Goal: Task Accomplishment & Management: Manage account settings

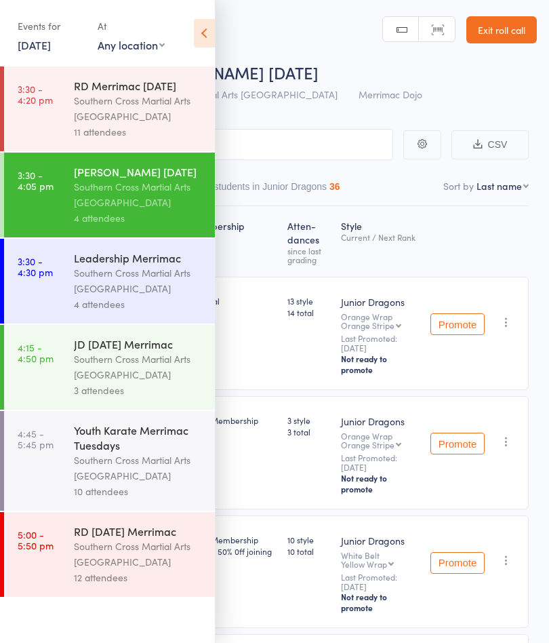
click at [144, 452] on div "Youth Karate Merrimac Tuesdays" at bounding box center [139, 438] width 130 height 30
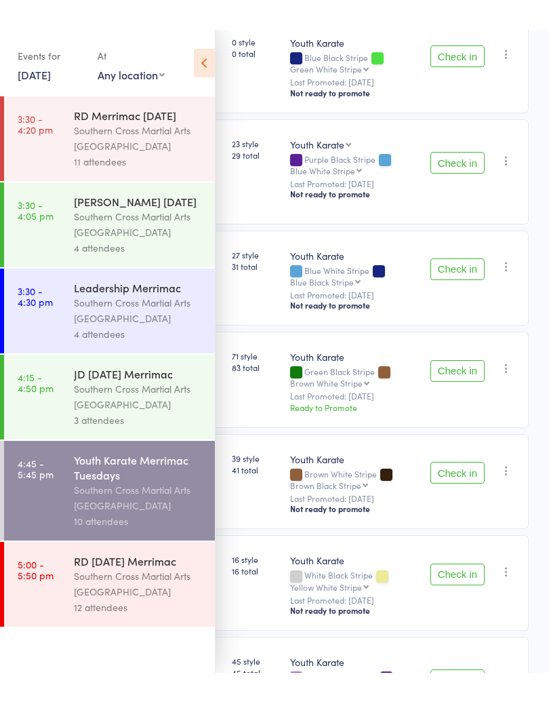
scroll to position [230, 0]
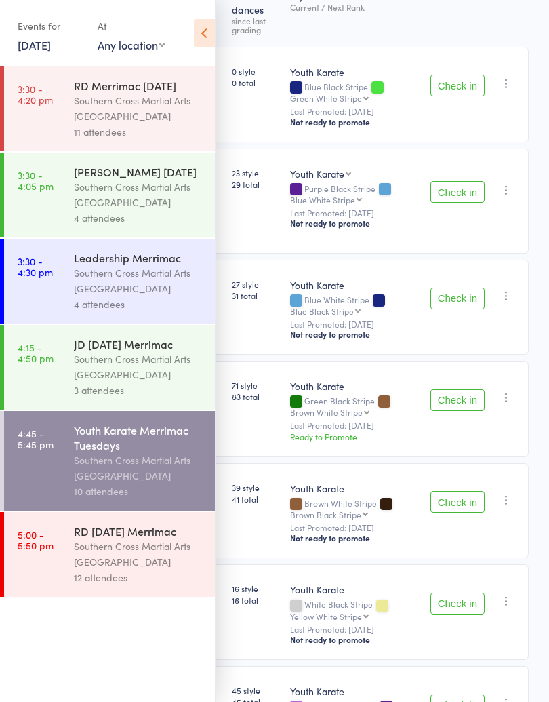
click at [209, 33] on icon at bounding box center [204, 33] width 21 height 28
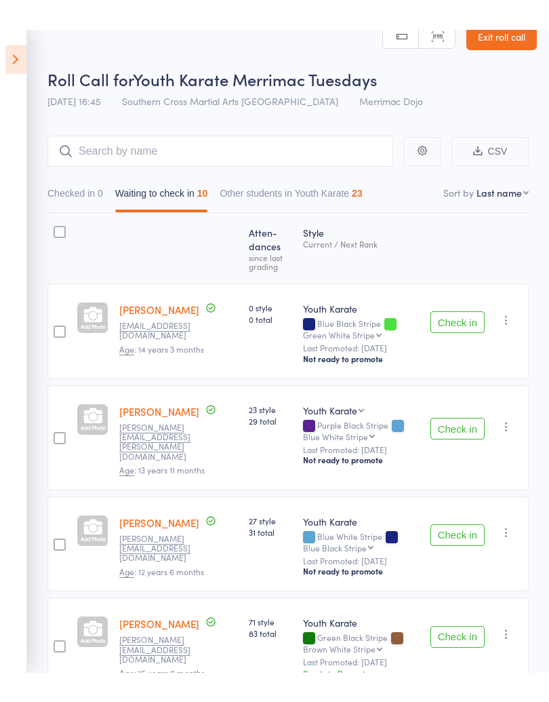
scroll to position [0, 0]
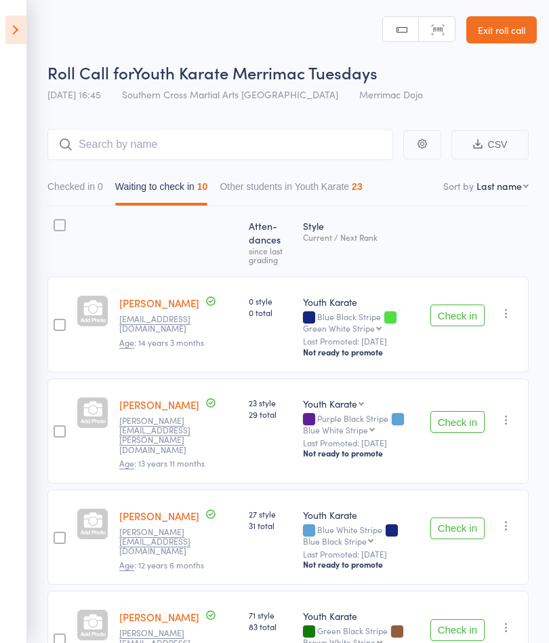
click at [475, 326] on button "Check in" at bounding box center [458, 316] width 54 height 22
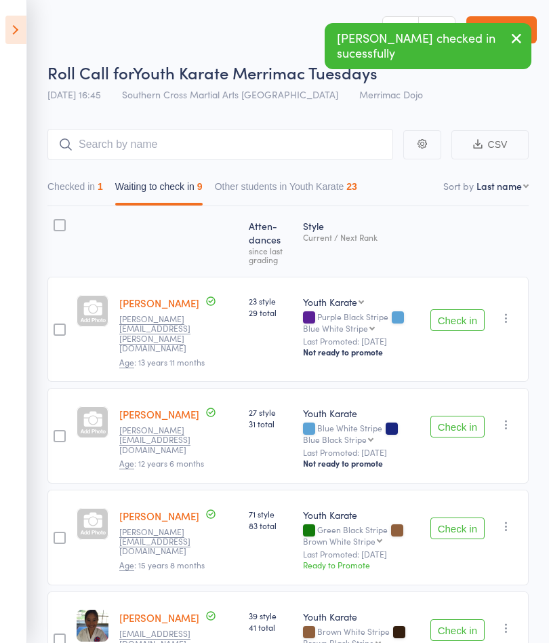
click at [460, 317] on button "Check in" at bounding box center [458, 320] width 54 height 22
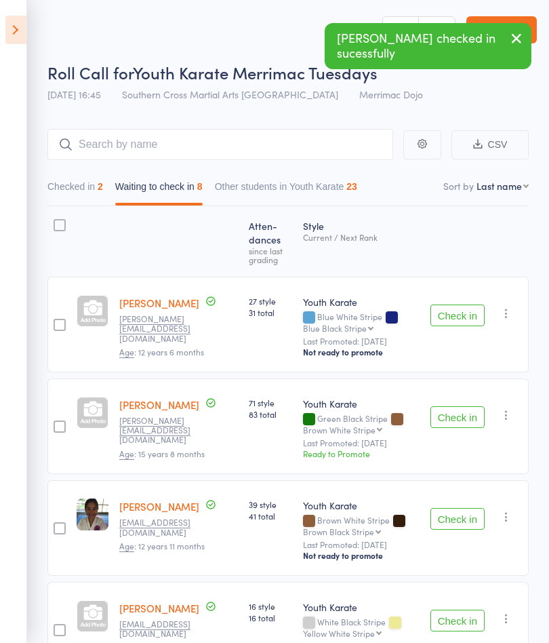
click at [455, 420] on button "Check in" at bounding box center [458, 417] width 54 height 22
click at [457, 320] on button "Check in" at bounding box center [458, 316] width 54 height 22
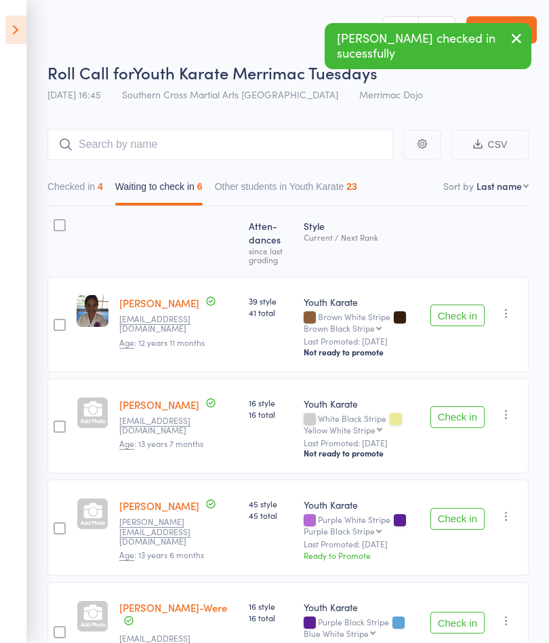
click at [472, 324] on button "Check in" at bounding box center [458, 316] width 54 height 22
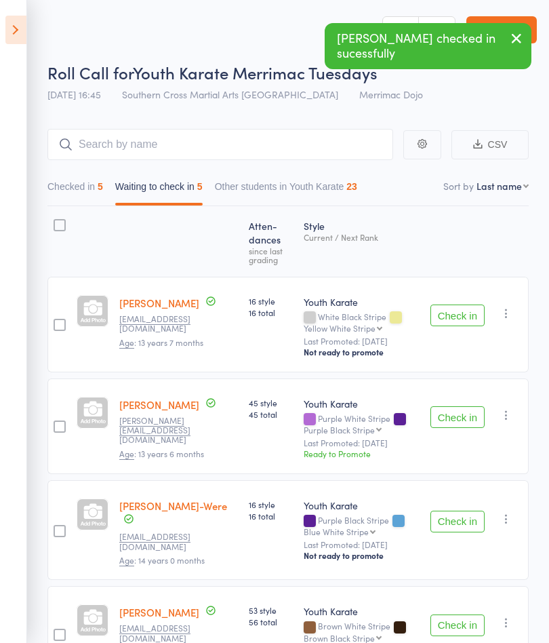
click at [472, 323] on button "Check in" at bounding box center [458, 316] width 54 height 22
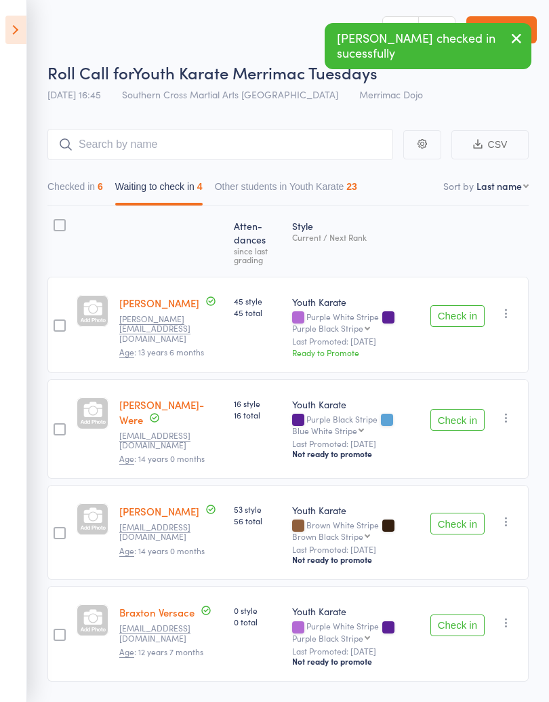
click at [463, 341] on div "Check in Check in Promote Send message Add Note Add Task Add Flag Remove Mark a…" at bounding box center [477, 325] width 104 height 96
click at [468, 410] on button "Check in" at bounding box center [458, 420] width 54 height 22
click at [462, 326] on button "Check in" at bounding box center [458, 316] width 54 height 22
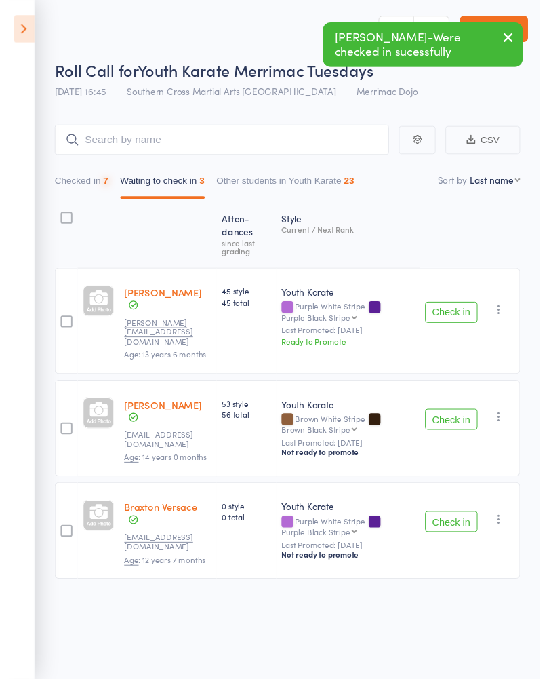
scroll to position [1, 0]
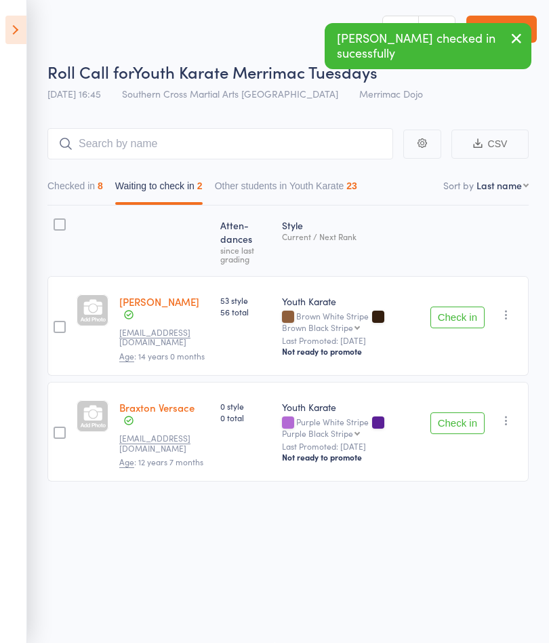
click at [461, 419] on button "Check in" at bounding box center [458, 423] width 54 height 22
click at [469, 314] on button "Check in" at bounding box center [458, 318] width 54 height 22
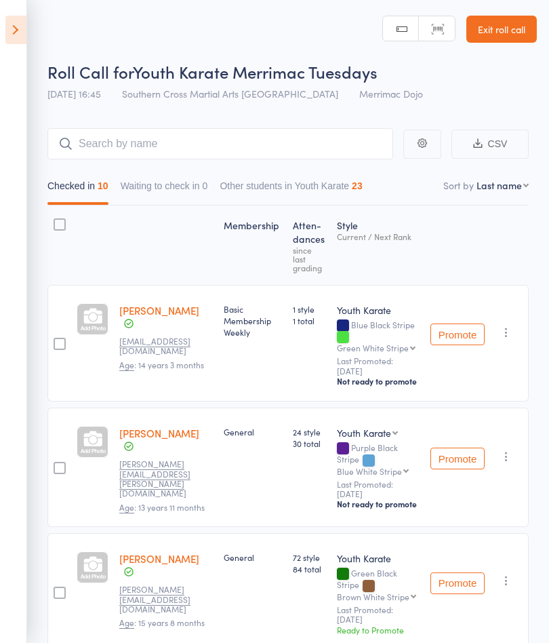
click at [24, 20] on icon at bounding box center [15, 30] width 21 height 28
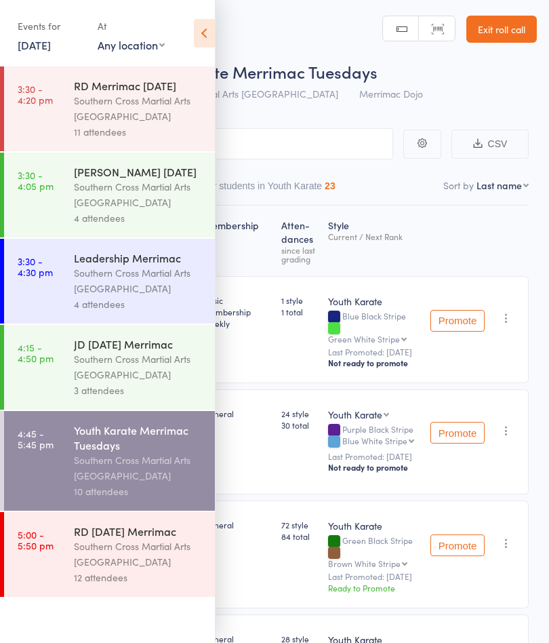
click at [181, 585] on div "12 attendees" at bounding box center [139, 578] width 130 height 16
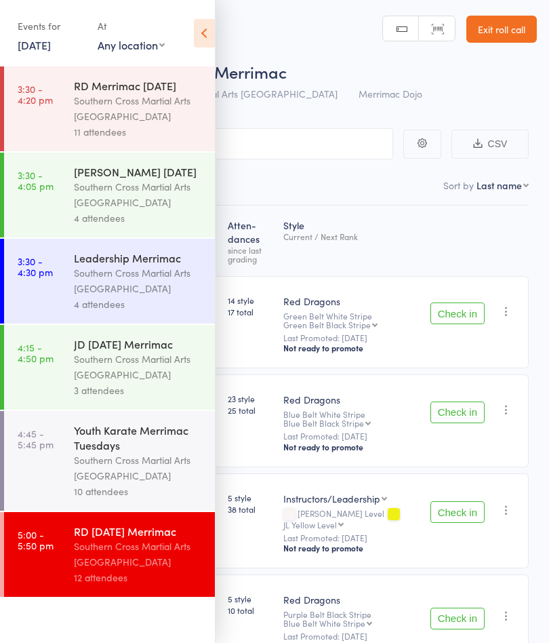
click at [214, 46] on icon at bounding box center [204, 33] width 21 height 28
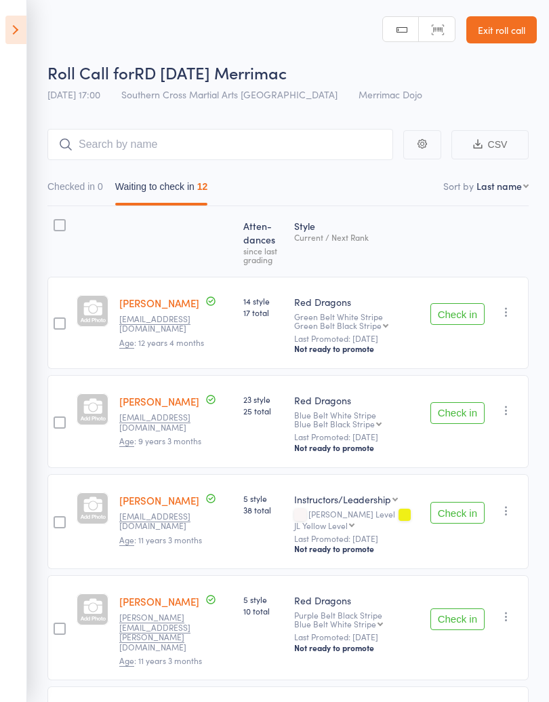
click at [465, 325] on button "Check in" at bounding box center [458, 314] width 54 height 22
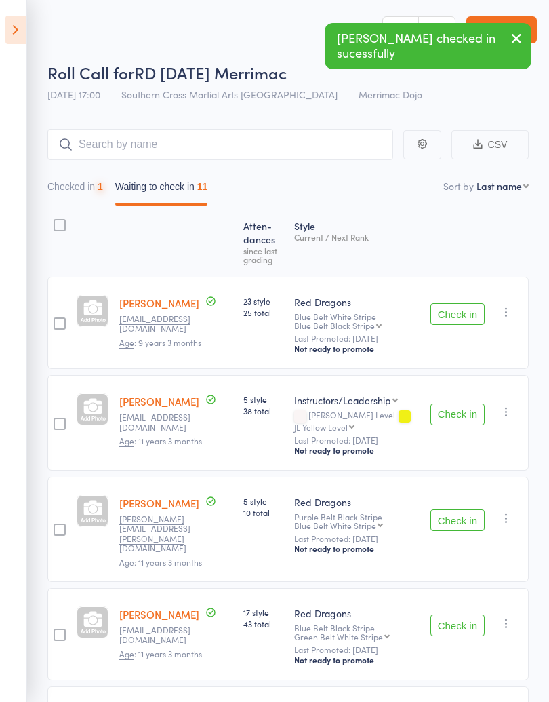
click at [458, 325] on button "Check in" at bounding box center [458, 314] width 54 height 22
click at [478, 317] on button "Check in" at bounding box center [458, 314] width 54 height 22
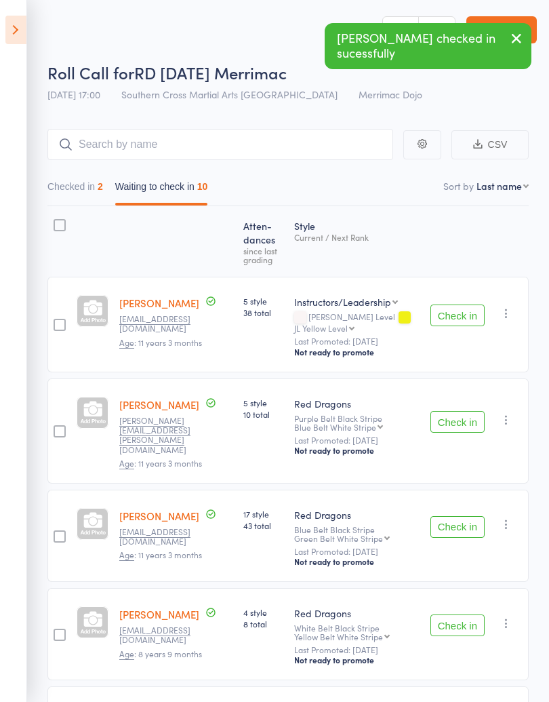
click at [455, 324] on button "Check in" at bounding box center [458, 316] width 54 height 22
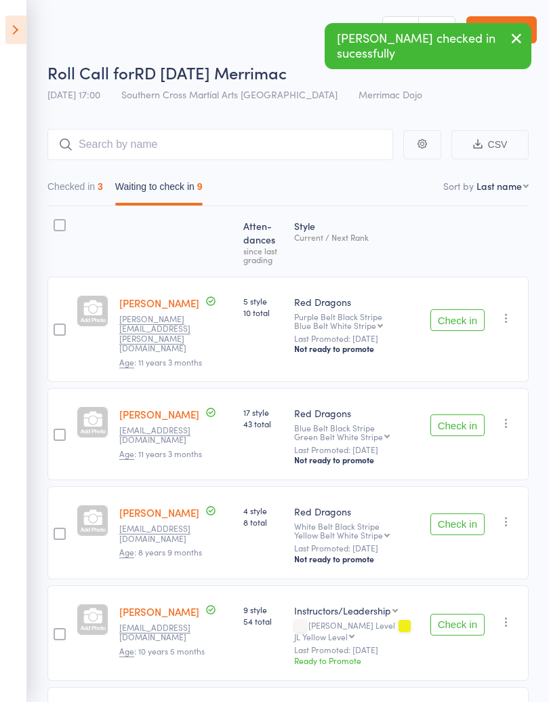
click at [473, 309] on button "Check in" at bounding box center [458, 320] width 54 height 22
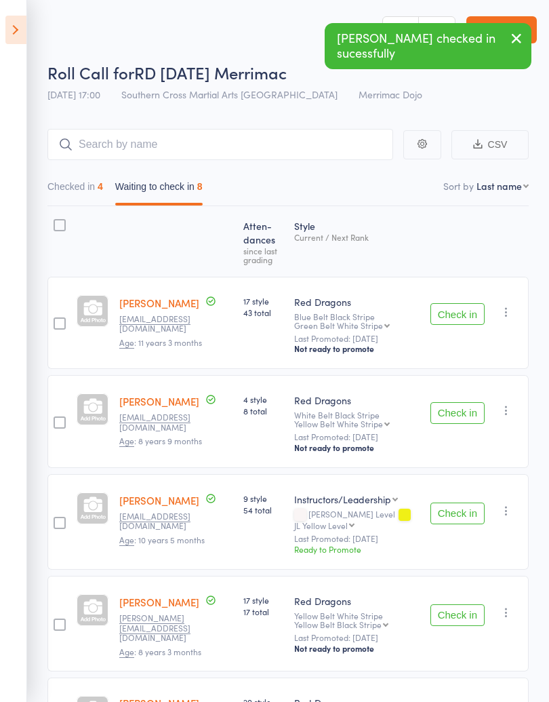
click at [447, 419] on button "Check in" at bounding box center [458, 413] width 54 height 22
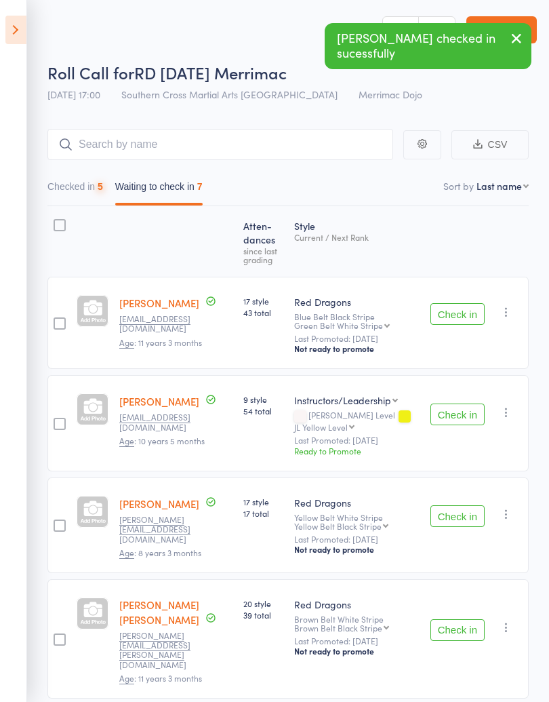
click at [468, 415] on button "Check in" at bounding box center [458, 415] width 54 height 22
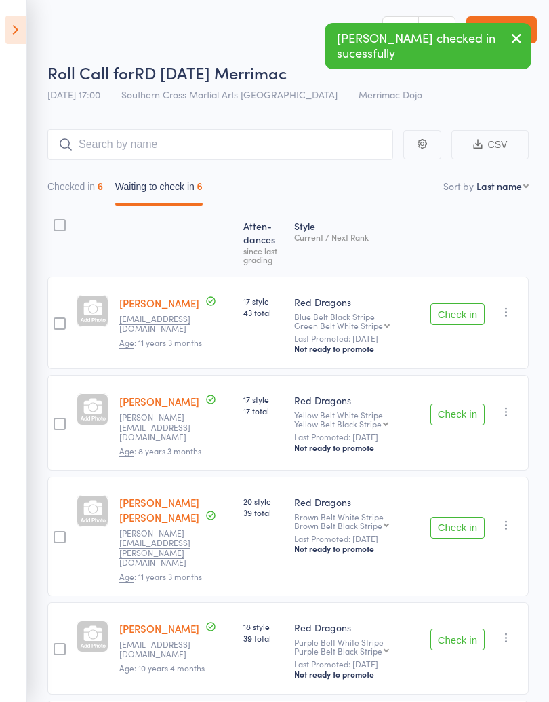
click at [459, 419] on button "Check in" at bounding box center [458, 415] width 54 height 22
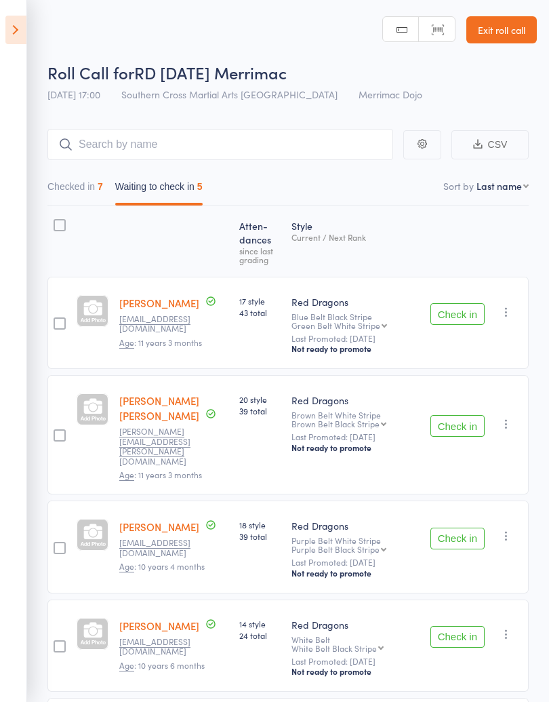
click at [471, 424] on button "Check in" at bounding box center [458, 426] width 54 height 22
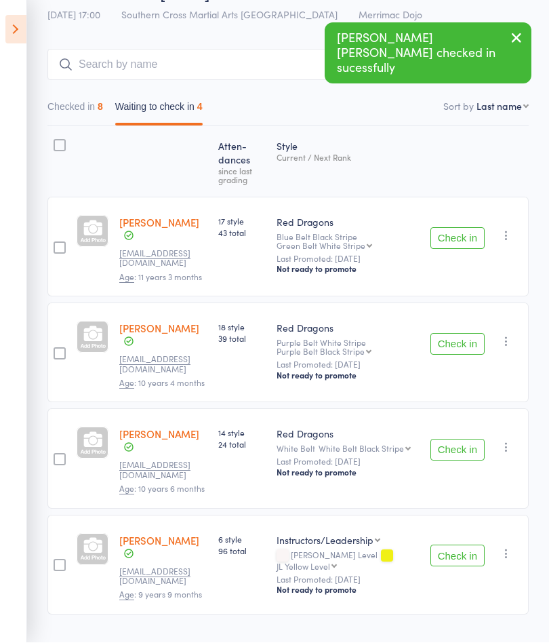
scroll to position [82, 0]
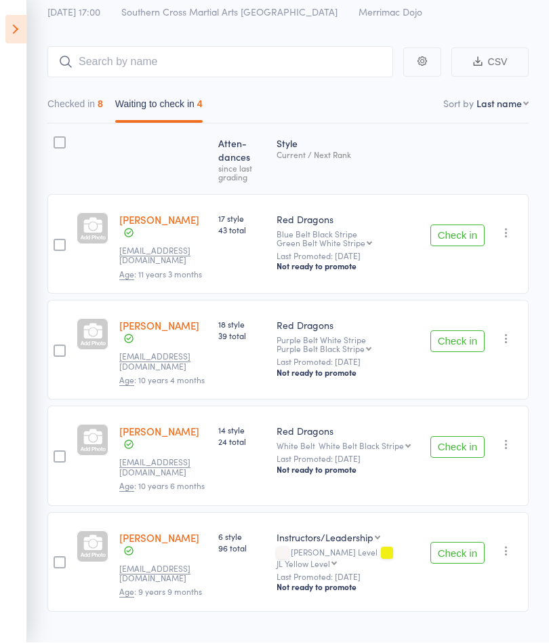
click at [454, 543] on button "Check in" at bounding box center [458, 554] width 54 height 22
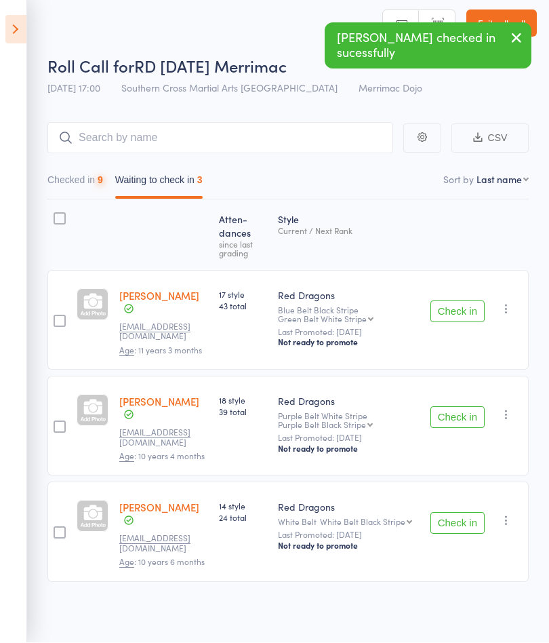
scroll to position [1, 0]
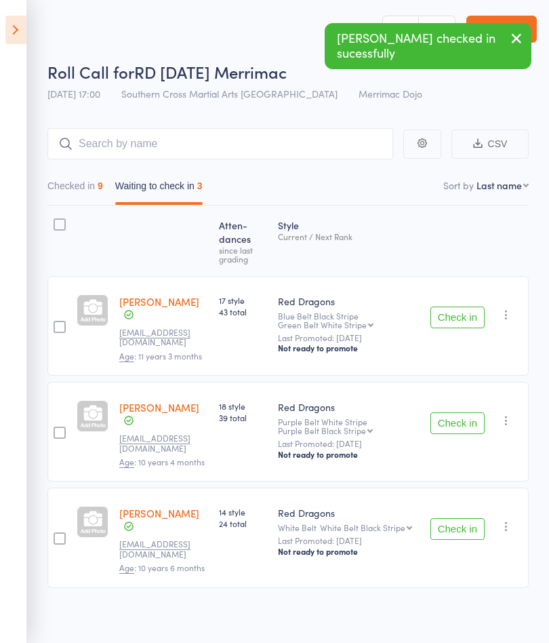
click at [463, 518] on button "Check in" at bounding box center [458, 529] width 54 height 22
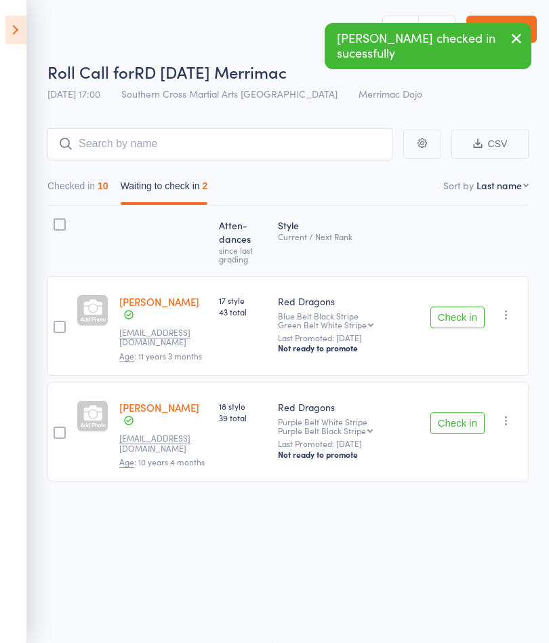
click at [95, 188] on button "Checked in 10" at bounding box center [77, 189] width 61 height 31
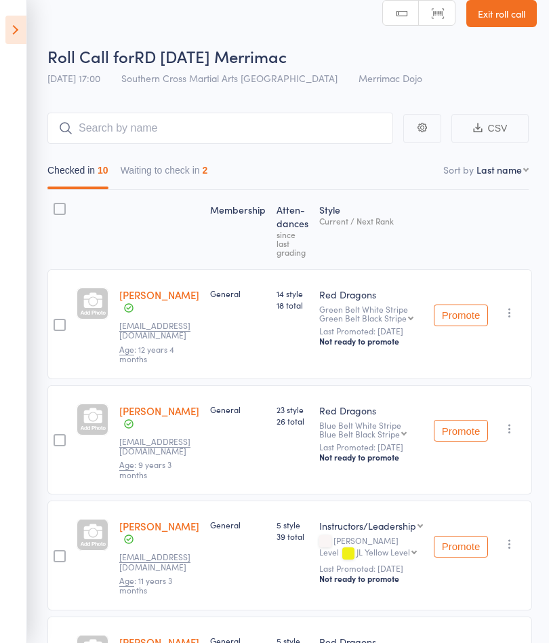
scroll to position [14, 0]
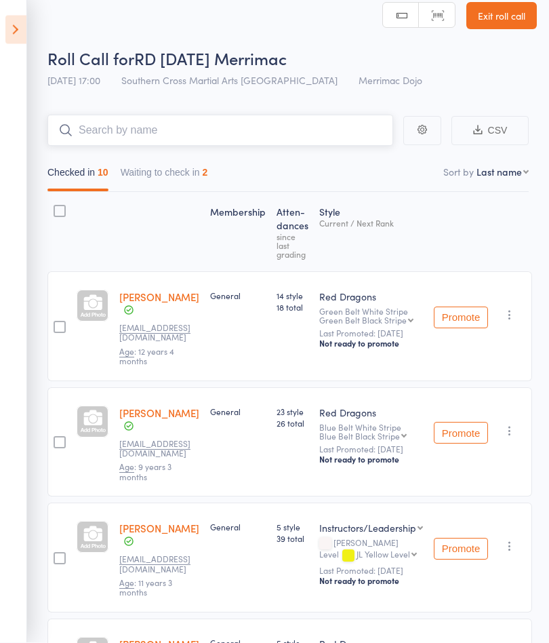
click at [225, 119] on input "search" at bounding box center [220, 130] width 346 height 31
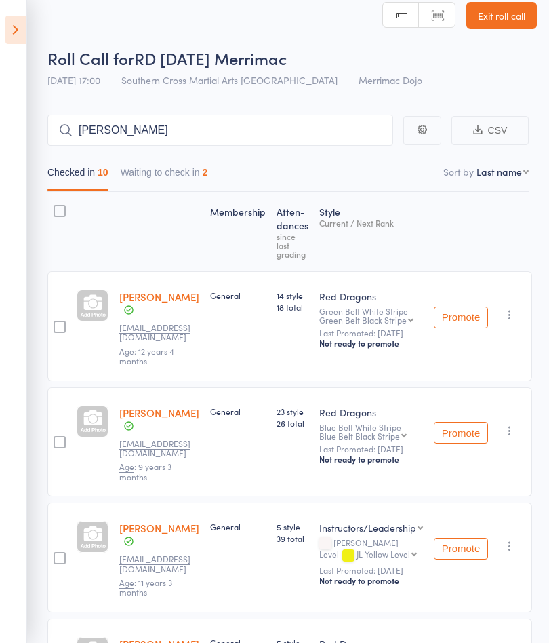
click at [208, 189] on button "Waiting to check in 2" at bounding box center [165, 175] width 88 height 31
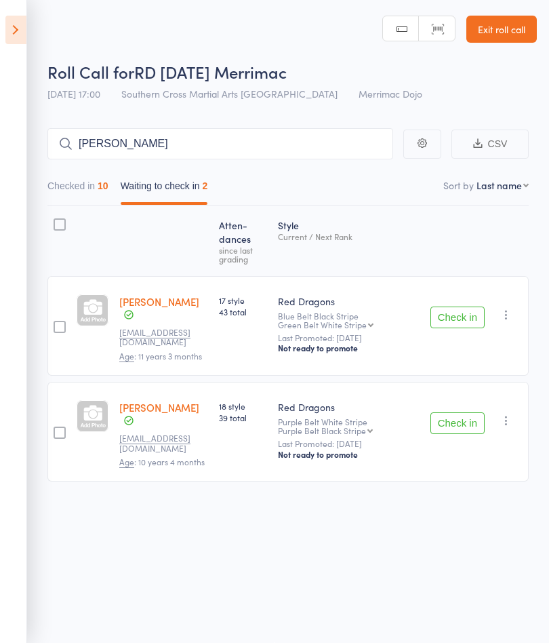
click at [16, 43] on icon at bounding box center [15, 30] width 21 height 28
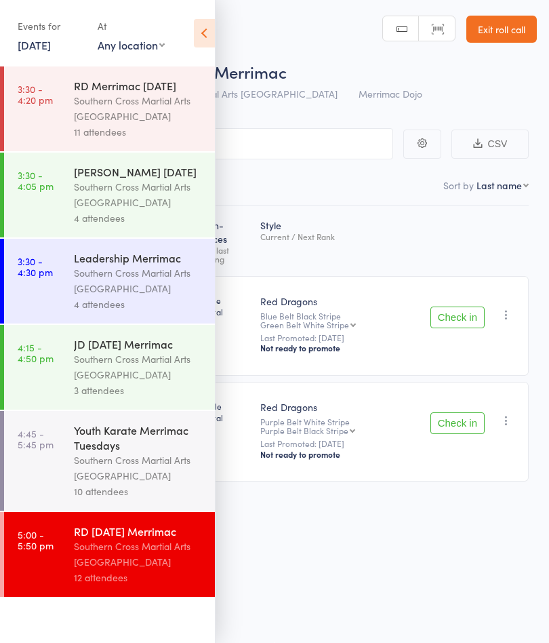
click at [195, 26] on icon at bounding box center [204, 33] width 21 height 28
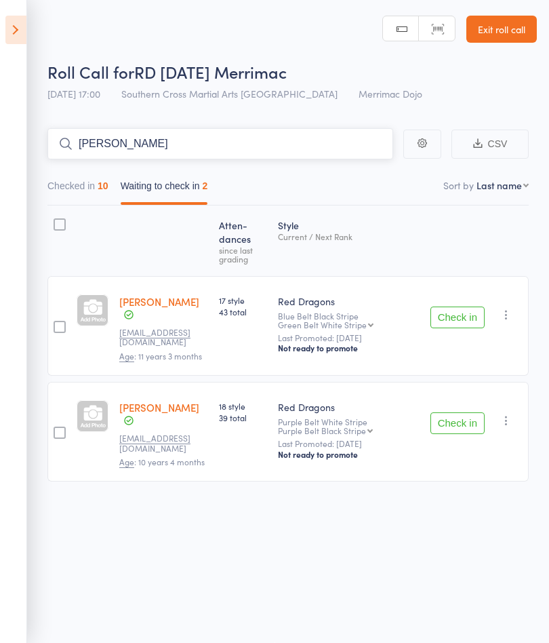
click at [161, 139] on input "[PERSON_NAME]" at bounding box center [220, 143] width 346 height 31
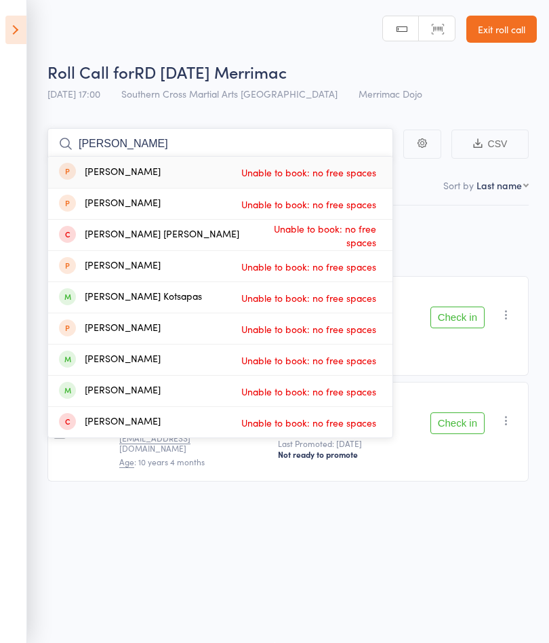
scroll to position [0, 0]
click at [147, 34] on header "Roll Call for RD Tuesday Merrimac 12 Aug 17:00 Southern Cross Martial Arts Gold…" at bounding box center [274, 54] width 549 height 109
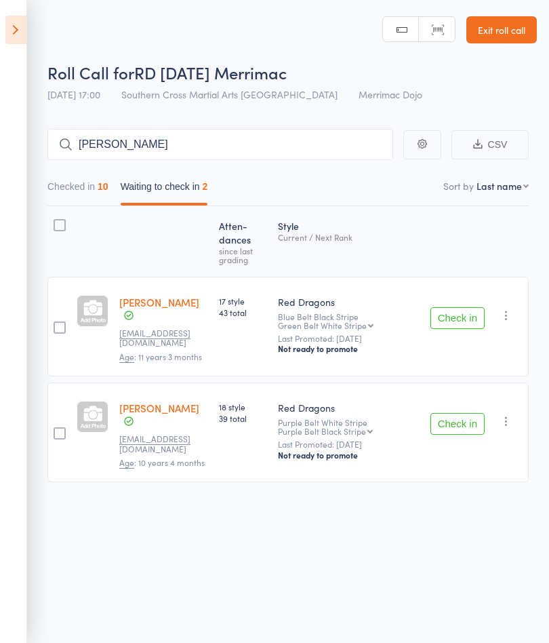
click at [514, 414] on icon "button" at bounding box center [507, 421] width 14 height 14
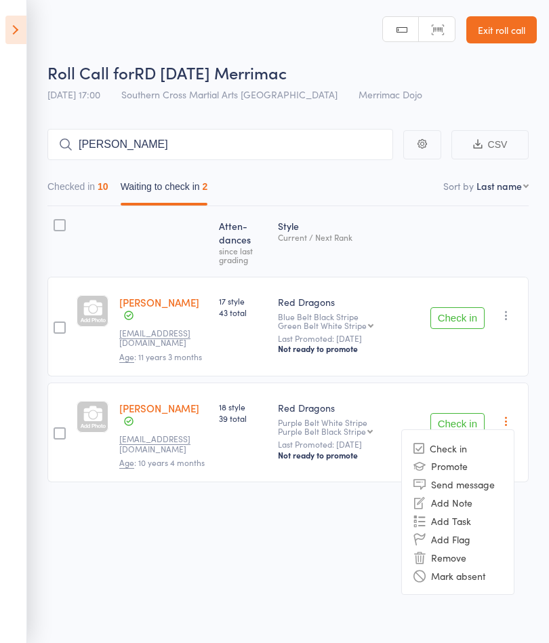
click at [490, 571] on li "Mark absent" at bounding box center [458, 575] width 112 height 18
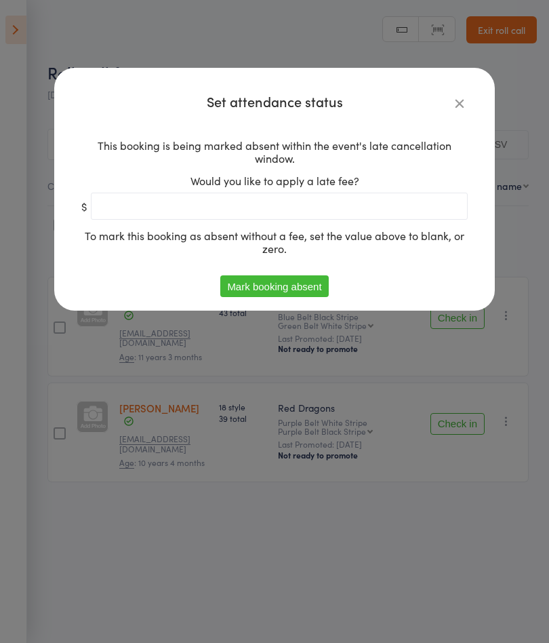
click at [318, 282] on button "Mark booking absent" at bounding box center [274, 286] width 108 height 22
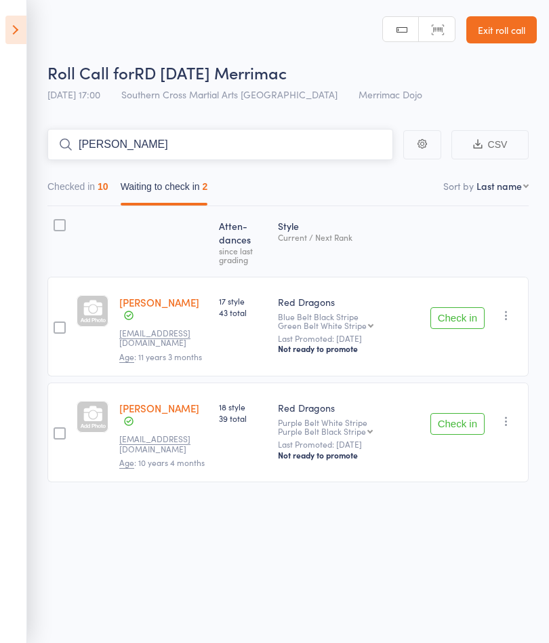
click at [225, 158] on input "[PERSON_NAME]" at bounding box center [220, 144] width 346 height 31
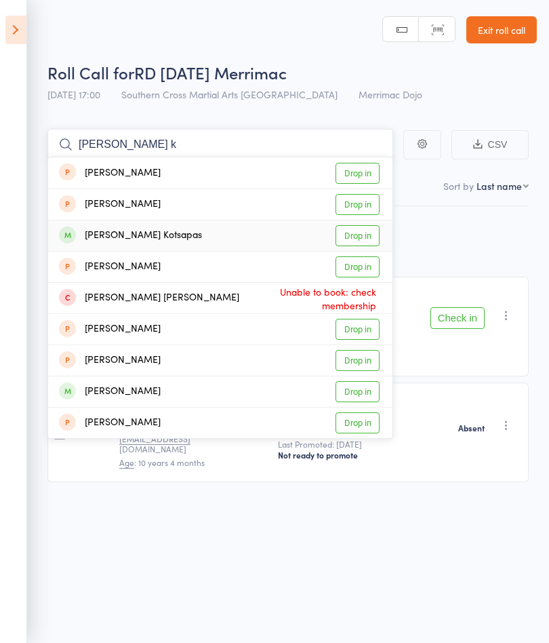
type input "Cooper k"
click at [362, 234] on link "Drop in" at bounding box center [358, 235] width 44 height 21
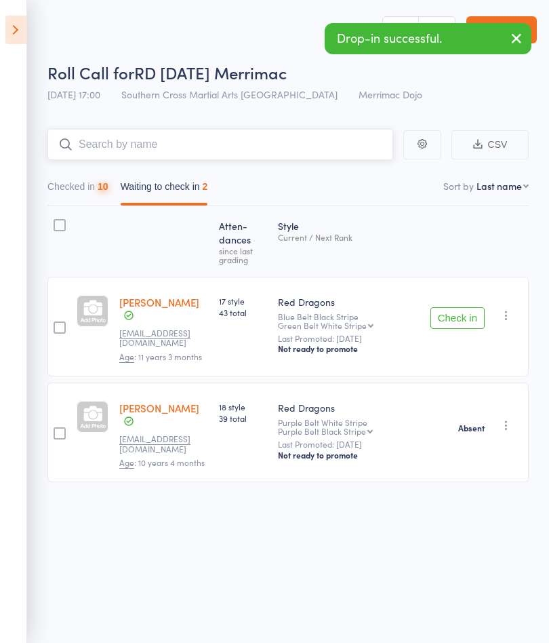
scroll to position [1, 0]
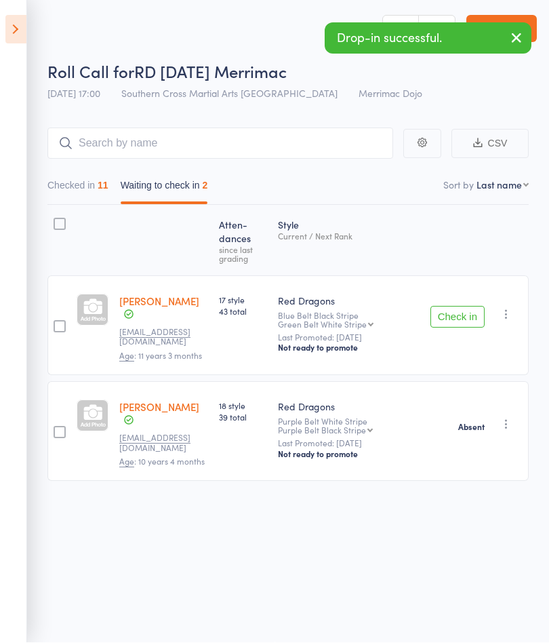
click at [499, 315] on button "button" at bounding box center [507, 315] width 16 height 16
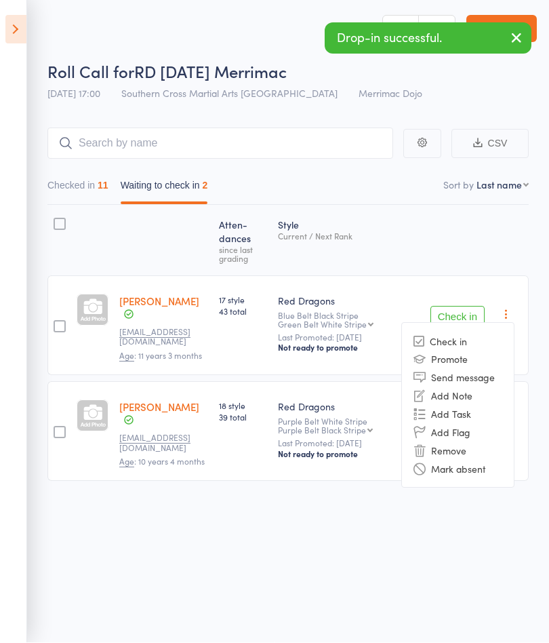
click at [467, 475] on li "Mark absent" at bounding box center [458, 469] width 112 height 18
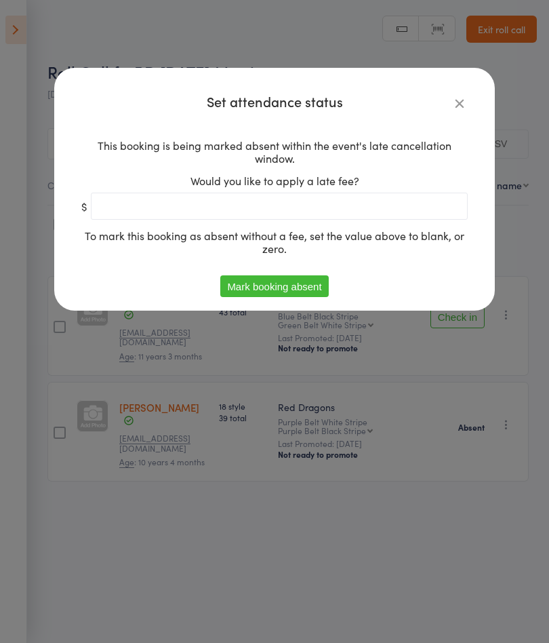
click at [292, 279] on button "Mark booking absent" at bounding box center [274, 286] width 108 height 22
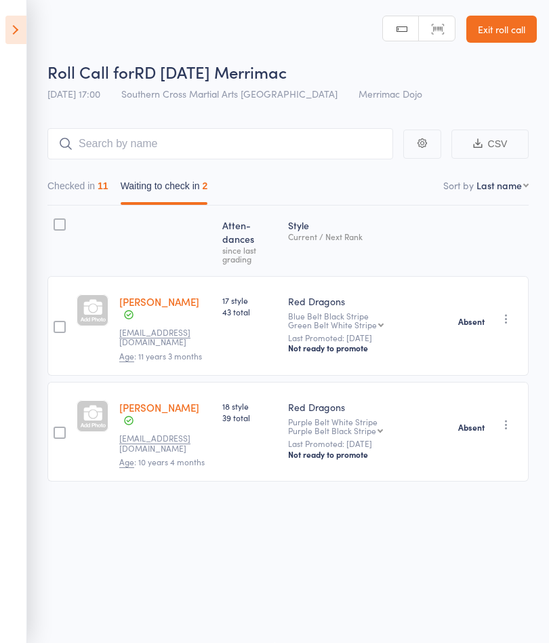
click at [1, 263] on aside "Events for 12 Aug, 2025 12 Aug, 2025 August 2025 Sun Mon Tue Wed Thu Fri Sat 31…" at bounding box center [13, 321] width 27 height 643
click at [497, 30] on link "Exit roll call" at bounding box center [502, 29] width 71 height 27
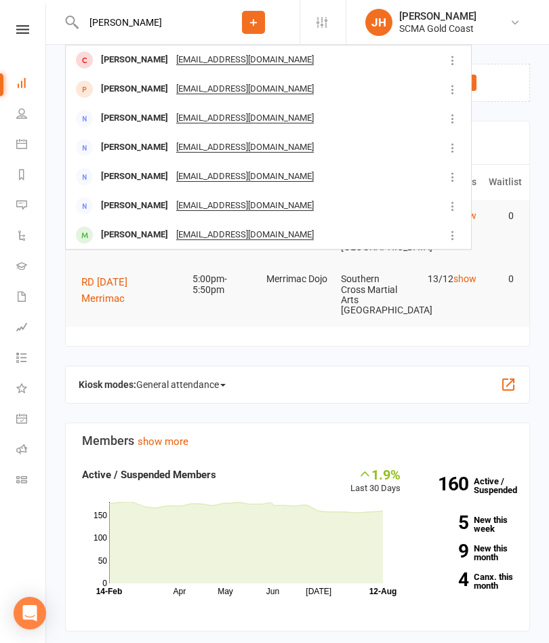
type input "[PERSON_NAME]"
click at [332, 233] on div "[PERSON_NAME] [EMAIL_ADDRESS][DOMAIN_NAME]" at bounding box center [252, 235] width 373 height 28
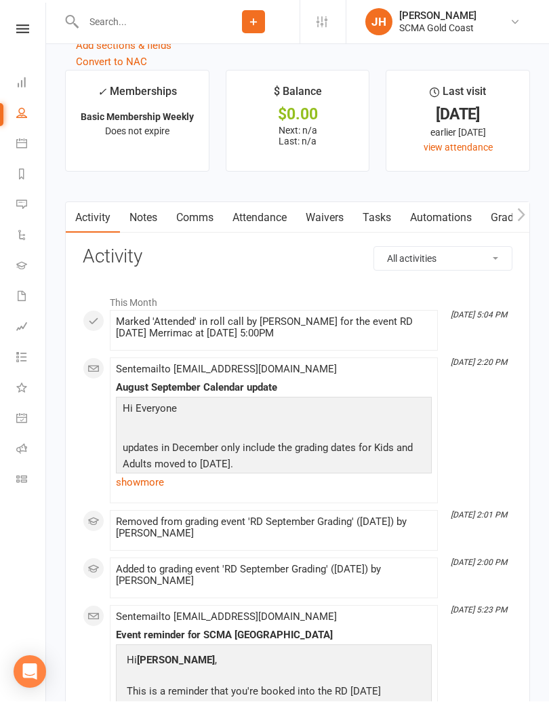
scroll to position [1674, 0]
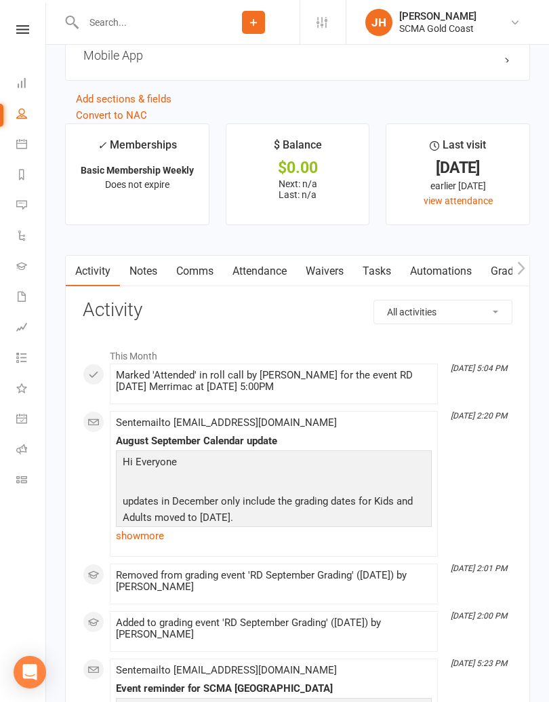
click at [262, 271] on link "Attendance" at bounding box center [259, 271] width 73 height 31
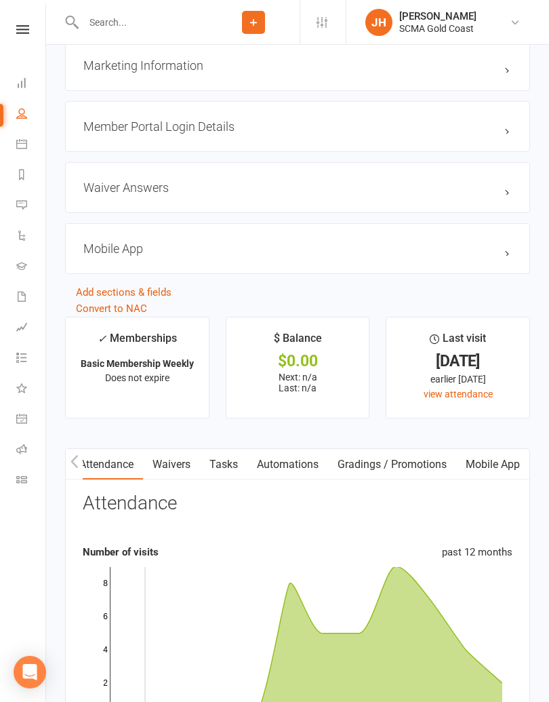
scroll to position [0, 157]
click at [494, 467] on link "Mobile App" at bounding box center [493, 464] width 73 height 31
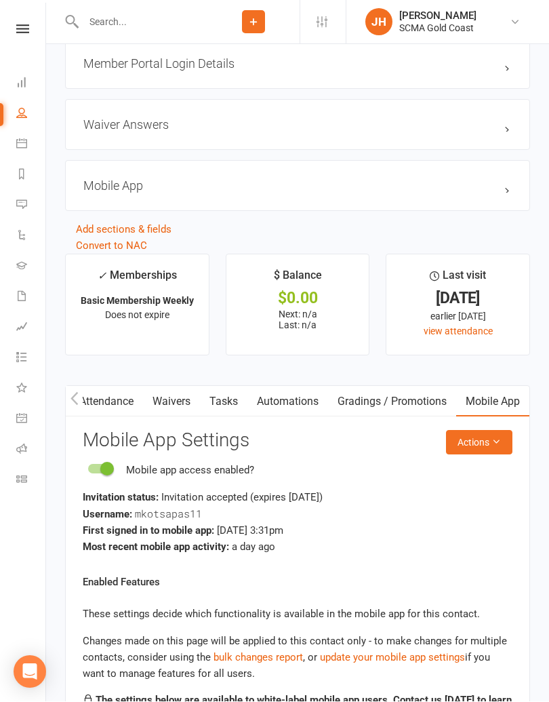
scroll to position [1544, 0]
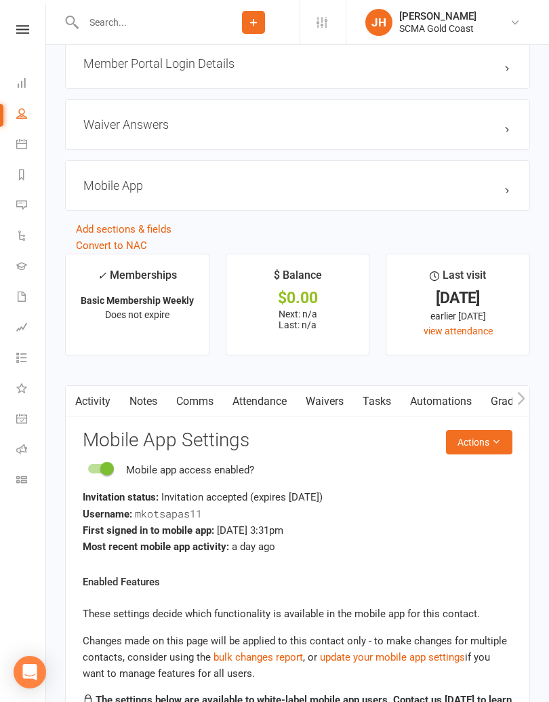
click at [151, 27] on input "text" at bounding box center [143, 22] width 128 height 19
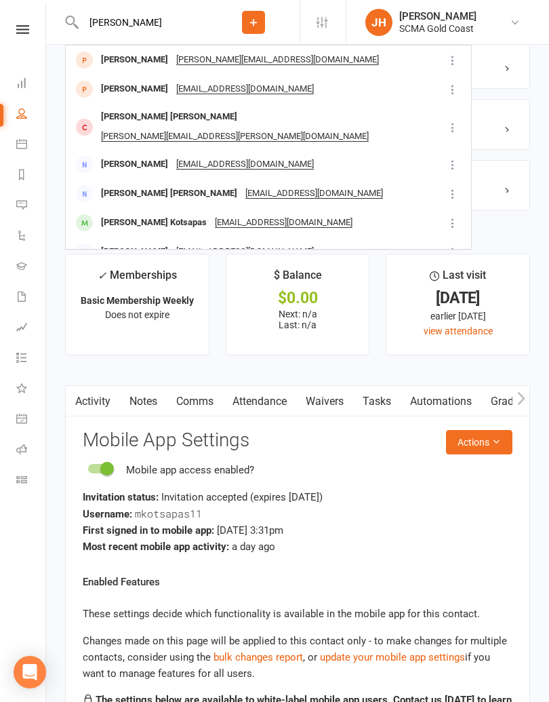
type input "[PERSON_NAME]"
click at [138, 213] on div "[PERSON_NAME] Kotsapas" at bounding box center [154, 223] width 114 height 20
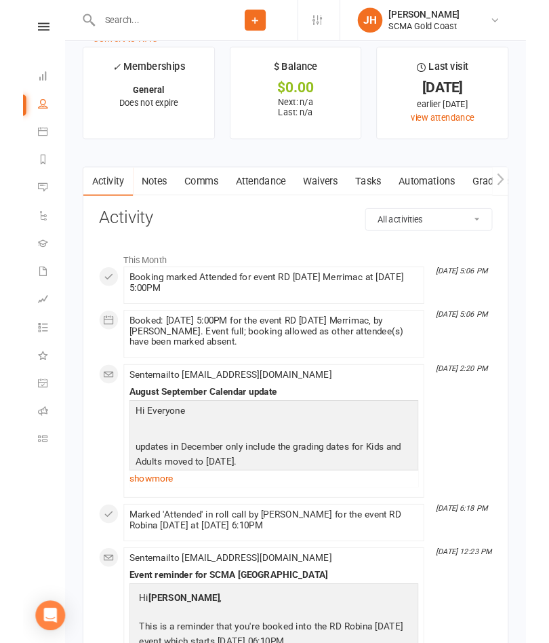
scroll to position [1873, 0]
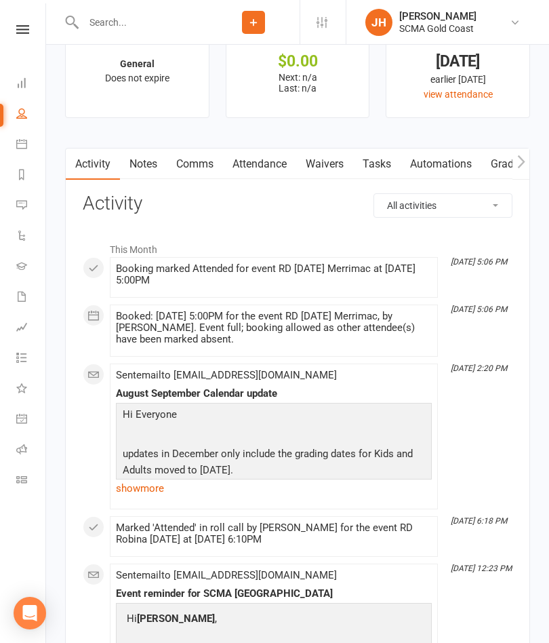
click at [268, 176] on link "Attendance" at bounding box center [259, 164] width 73 height 31
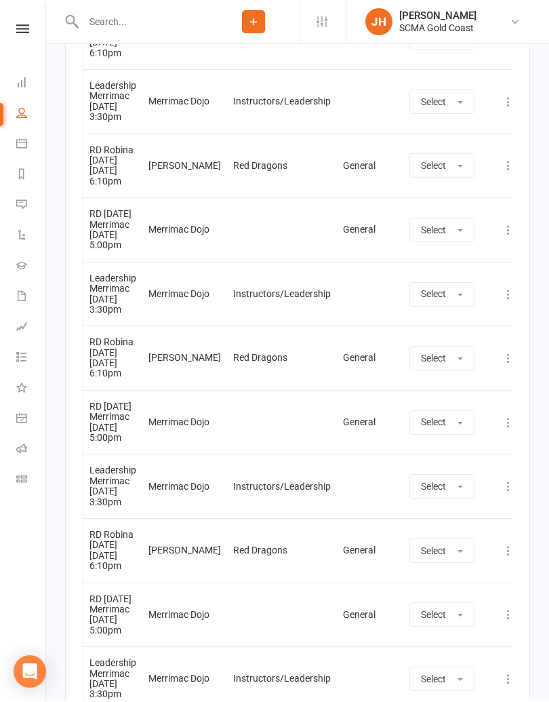
scroll to position [2849, 0]
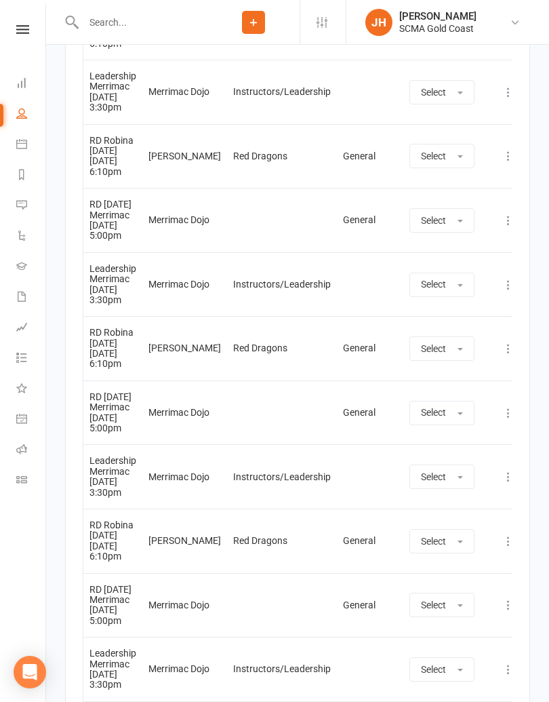
click at [139, 559] on td "RD Robina [DATE] 6:10pm" at bounding box center [112, 541] width 59 height 64
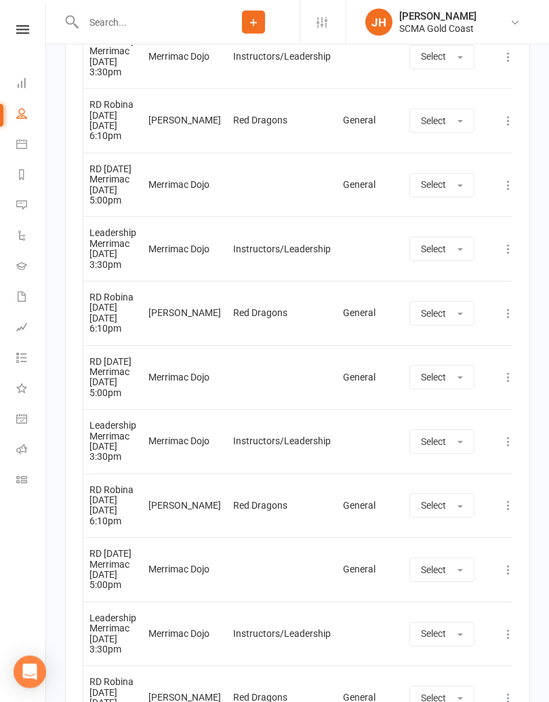
scroll to position [3079, 0]
